Goal: Communication & Community: Answer question/provide support

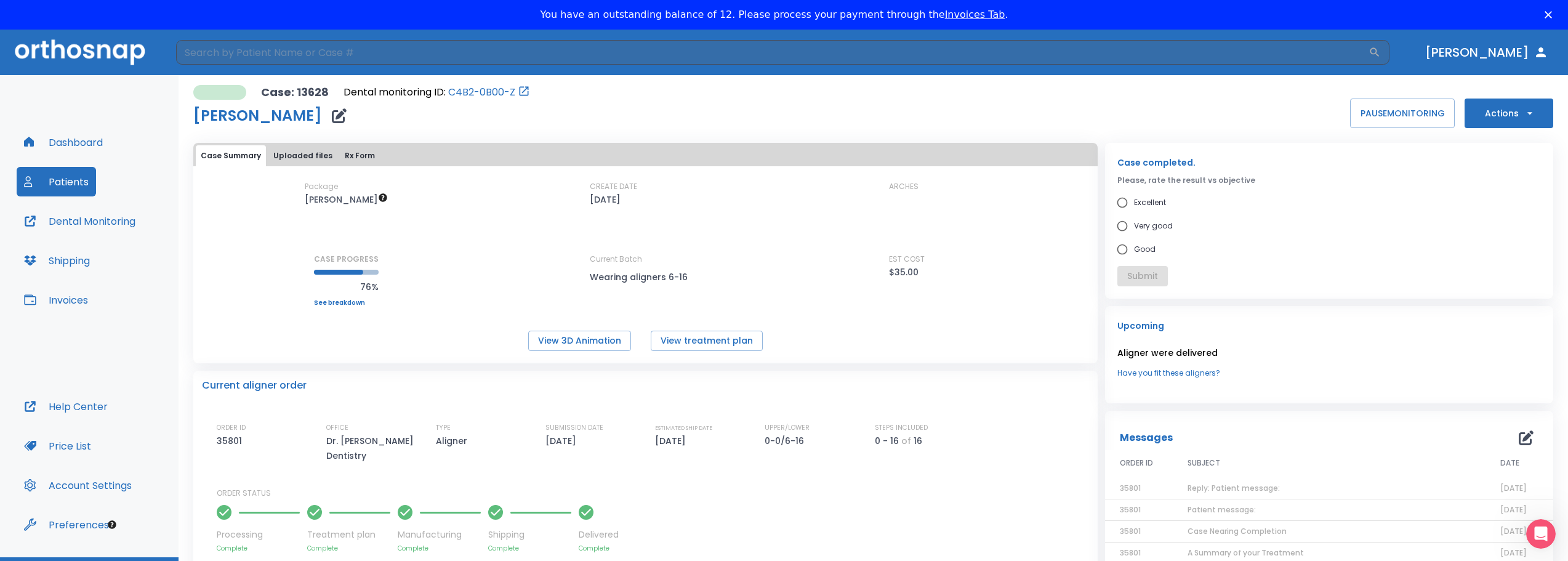
scroll to position [116, 0]
click at [1248, 485] on td "Reply: Patient message:" at bounding box center [1329, 488] width 313 height 21
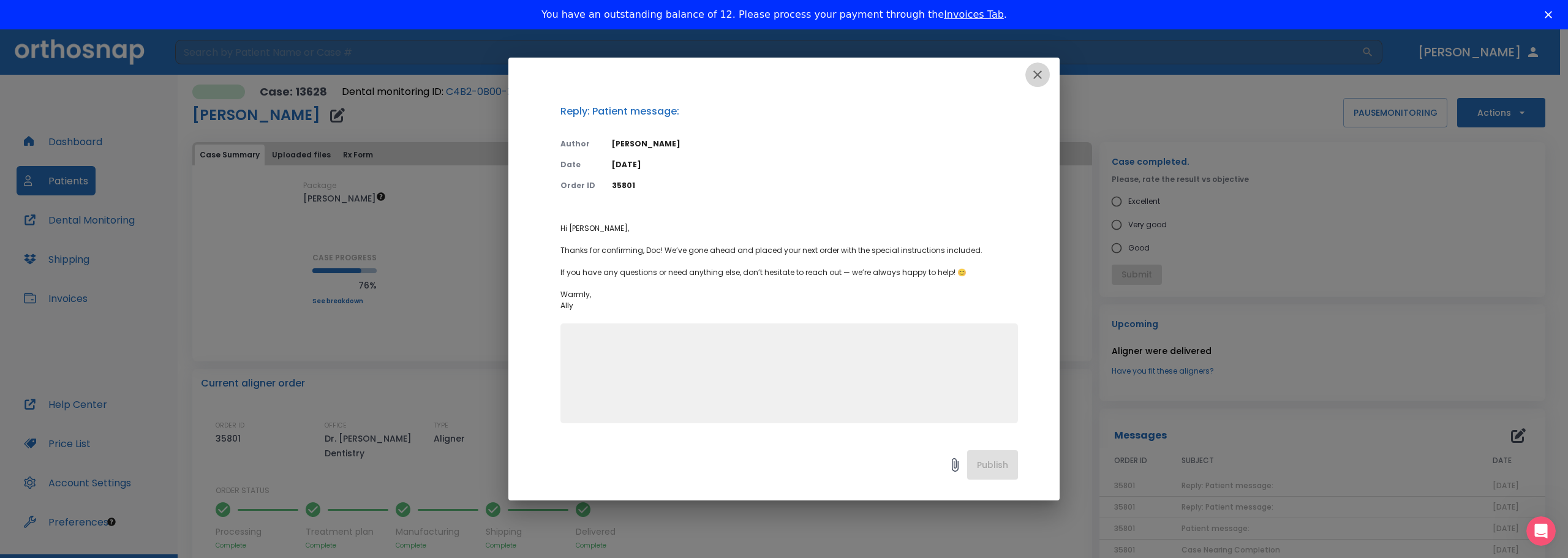
click at [1038, 74] on icon "button" at bounding box center [1038, 74] width 9 height 9
